Goal: Transaction & Acquisition: Purchase product/service

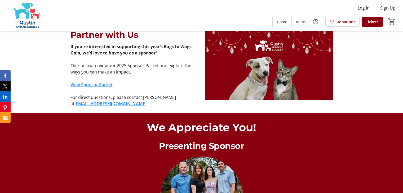
scroll to position [371, 0]
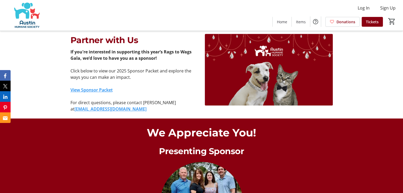
click at [89, 91] on link "View Sponsor Packet" at bounding box center [91, 90] width 42 height 6
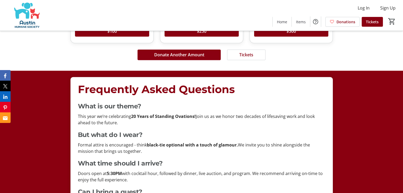
scroll to position [873, 0]
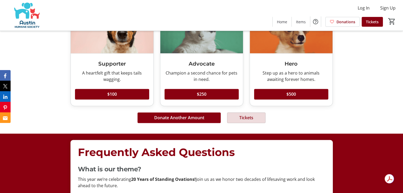
click at [245, 121] on span at bounding box center [246, 117] width 38 height 13
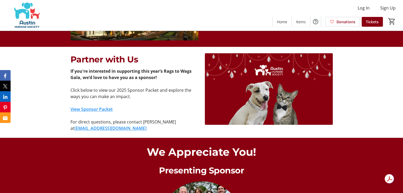
scroll to position [352, 0]
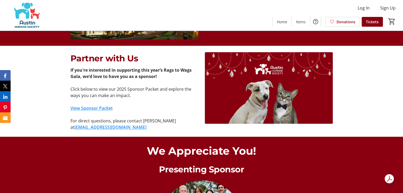
click at [107, 128] on link "[EMAIL_ADDRESS][DOMAIN_NAME]" at bounding box center [110, 127] width 72 height 6
click at [89, 164] on p "Presenting Sponsor" at bounding box center [201, 169] width 262 height 13
click at [92, 108] on link "View Sponsor Packet" at bounding box center [91, 108] width 42 height 6
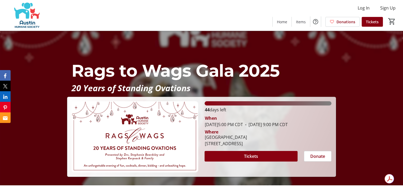
scroll to position [0, 0]
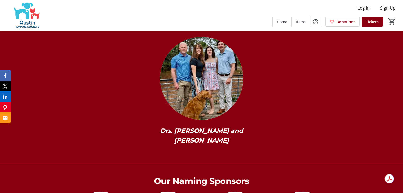
scroll to position [450, 0]
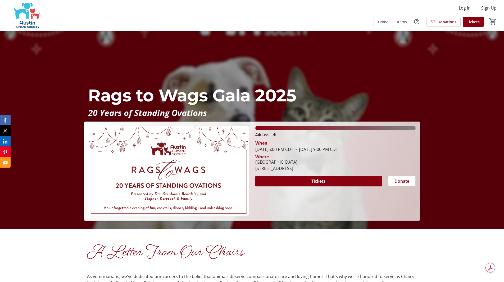
scroll to position [53, 0]
click at [309, 175] on span at bounding box center [318, 180] width 127 height 13
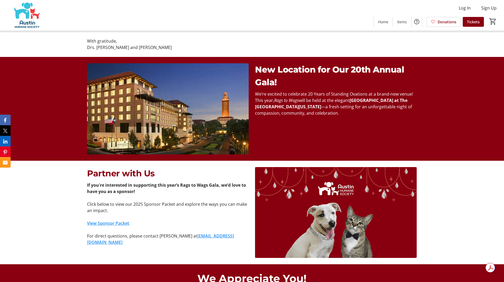
scroll to position [344, 0]
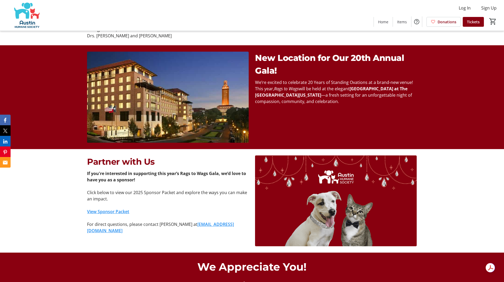
click at [122, 193] on link "View Sponsor Packet" at bounding box center [108, 212] width 42 height 6
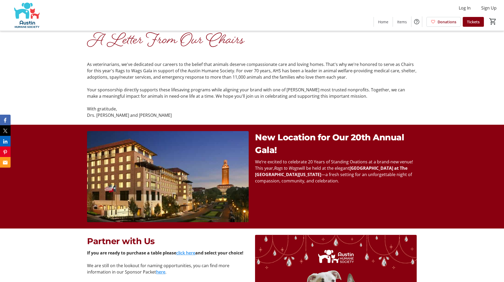
scroll to position [397, 0]
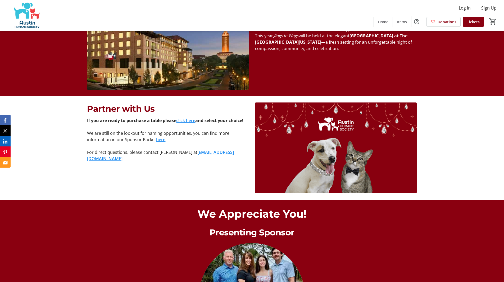
click at [186, 120] on link "click here" at bounding box center [185, 121] width 19 height 6
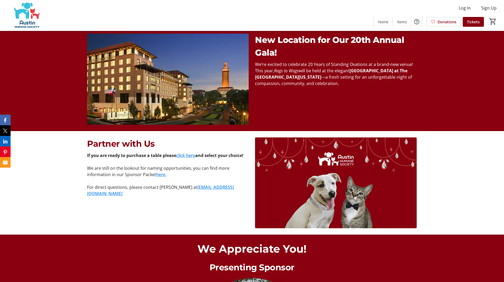
scroll to position [371, 0]
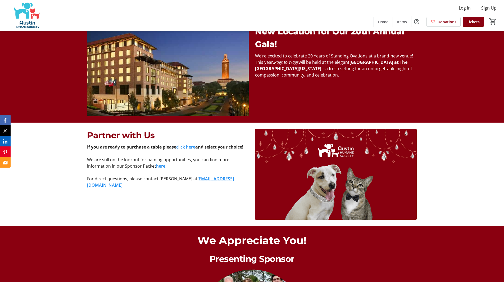
click at [191, 147] on link "click here" at bounding box center [185, 147] width 19 height 6
